Goal: Communication & Community: Answer question/provide support

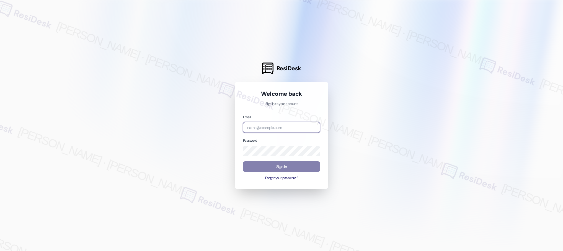
type input "[EMAIL_ADDRESS][PERSON_NAME][PERSON_NAME][PERSON_NAME][DOMAIN_NAME]"
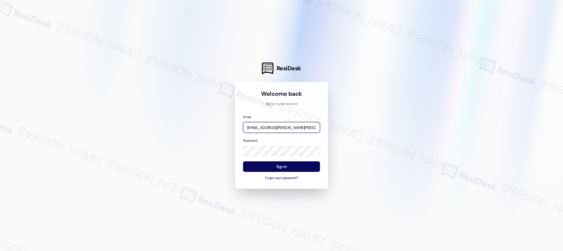
click at [279, 127] on input "[EMAIL_ADDRESS][PERSON_NAME][PERSON_NAME][PERSON_NAME][DOMAIN_NAME]" at bounding box center [281, 127] width 77 height 11
click at [279, 127] on input "automated-surveys-nolan-maria.esguerra@nolan.com" at bounding box center [281, 127] width 77 height 11
click at [0, 251] on com-1password-button at bounding box center [0, 251] width 0 height 0
click at [277, 125] on input "automated-surveys-nolan-maria.esguerra@nolan.com" at bounding box center [281, 127] width 77 height 11
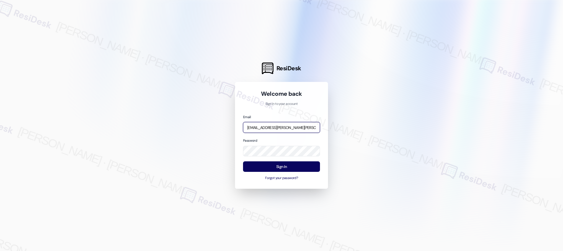
click at [277, 125] on input "automated-surveys-nolan-maria.esguerra@nolan.com" at bounding box center [281, 127] width 77 height 11
type input "automated-surveys-american_landmark-maria.esguerra@american_landmark.com"
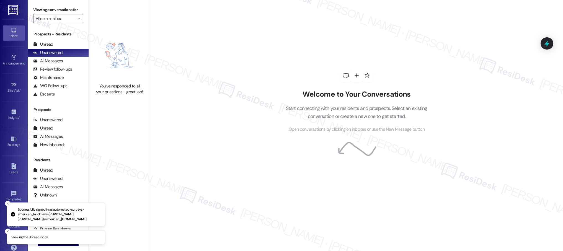
click at [9, 36] on div "Inbox" at bounding box center [14, 36] width 28 height 6
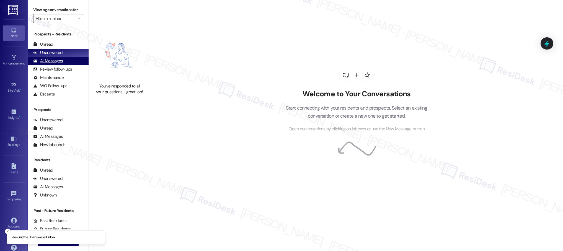
click at [57, 63] on div "All Messages" at bounding box center [48, 61] width 30 height 6
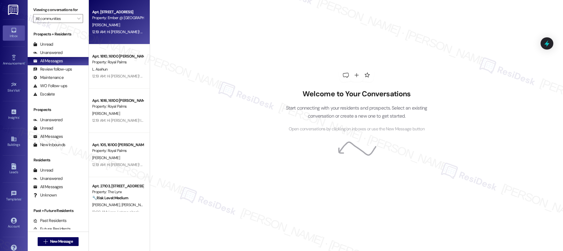
click at [120, 26] on div "[PERSON_NAME]" at bounding box center [118, 25] width 52 height 7
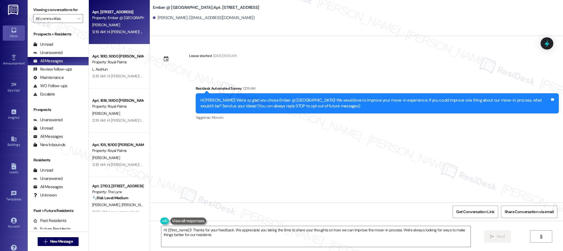
type textarea "Hi {{first_name}}! Thanks for your feedback. We appreciate you taking the time …"
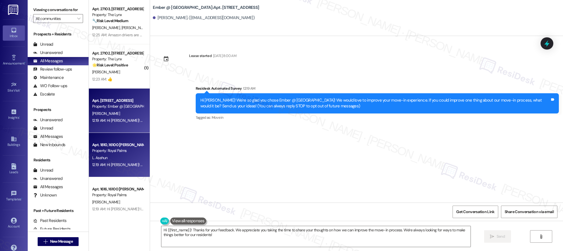
click at [112, 154] on div "L. Asehun" at bounding box center [118, 157] width 52 height 7
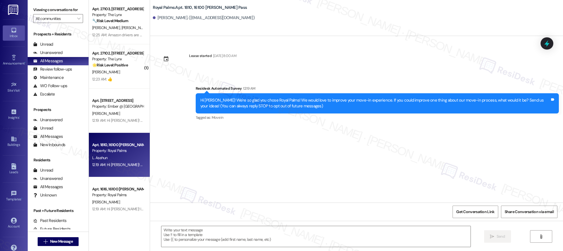
type textarea "Fetching suggested responses. Please feel free to read through the conversation…"
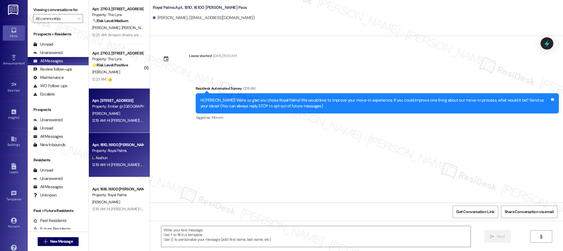
scroll to position [97, 0]
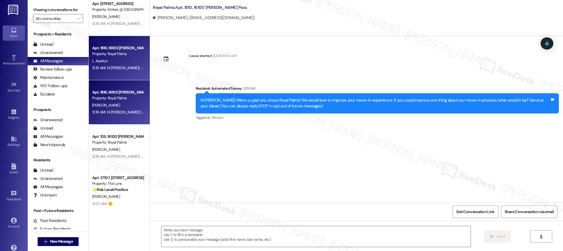
click at [121, 104] on div "[PERSON_NAME]" at bounding box center [118, 105] width 52 height 7
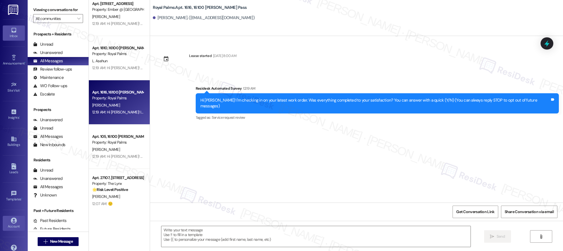
type textarea "Fetching suggested responses. Please feel free to read through the conversation…"
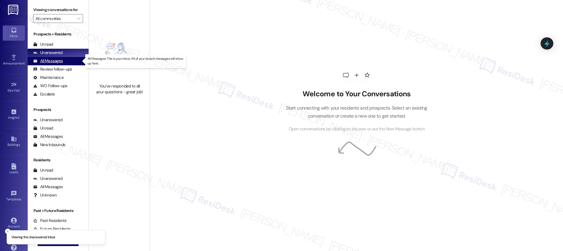
click at [52, 59] on div "All Messages" at bounding box center [48, 61] width 30 height 6
